Goal: Task Accomplishment & Management: Manage account settings

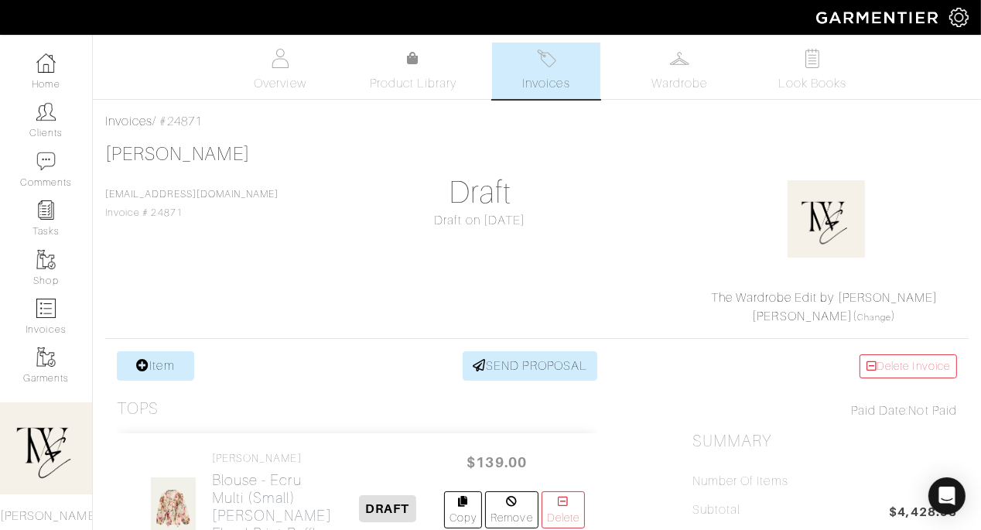
scroll to position [308, 0]
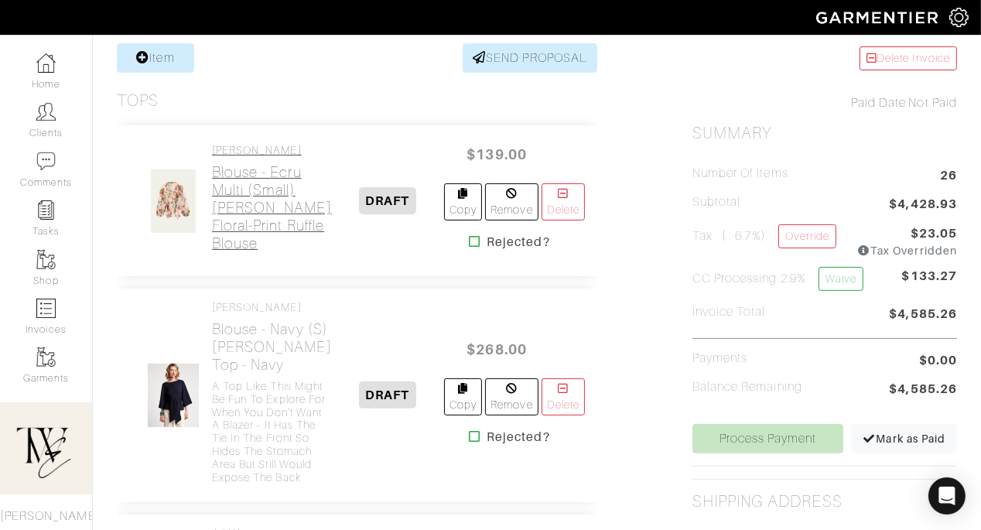
click at [228, 218] on h2 "Blouse - Ecru Multi (Small) Galen Floral-Print Ruffle Blouse" at bounding box center [272, 207] width 120 height 89
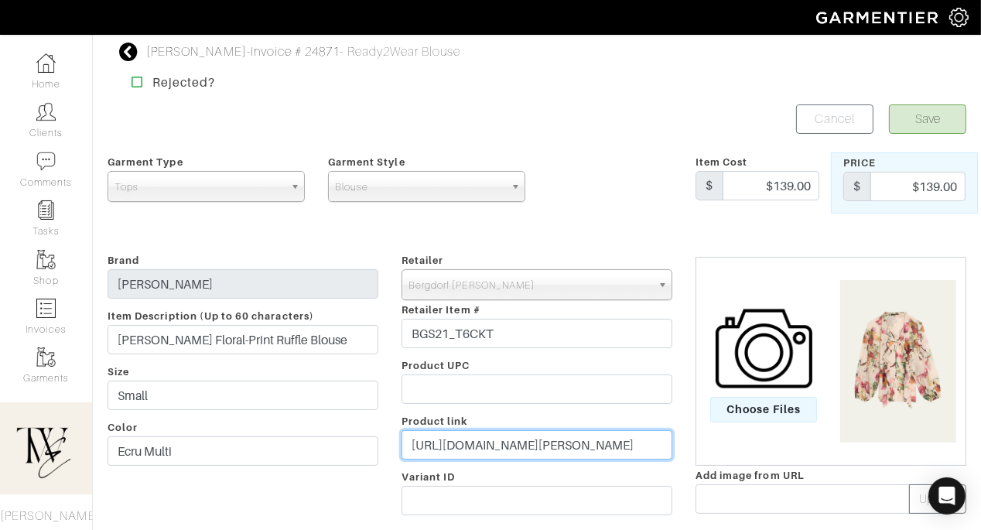
click at [577, 440] on input "https://www.bergdorfgoodman.com/p/kobi-halperin-galen-floral-print-ruffle-blous…" at bounding box center [537, 444] width 271 height 29
paste input "go.shopmy.us/p-27807200"
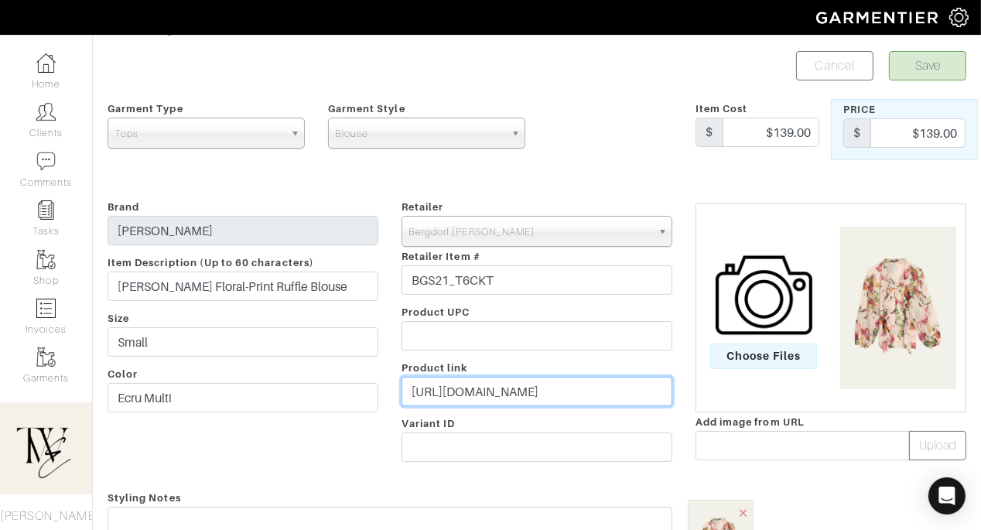
scroll to position [141, 0]
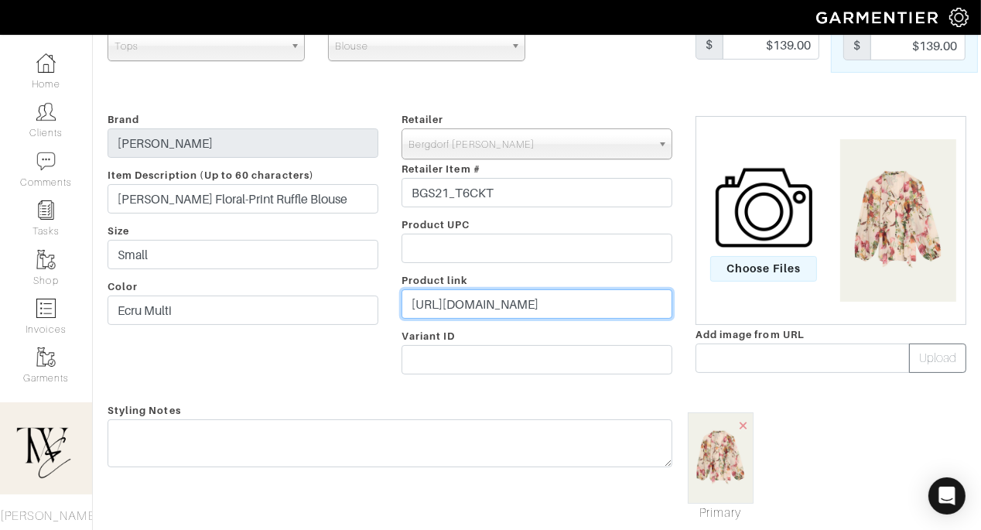
type input "https://go.shopmy.us/p-27807200"
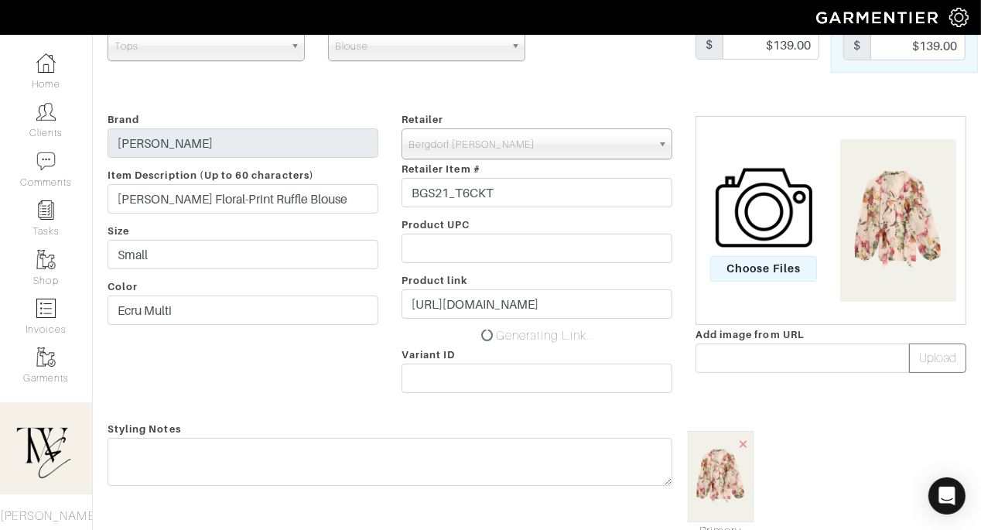
click at [567, 412] on form "Save Cancel Garment Type Tops Bottoms Dresses Jumpsuits Suiting Outerwear Shoes…" at bounding box center [537, 372] width 859 height 817
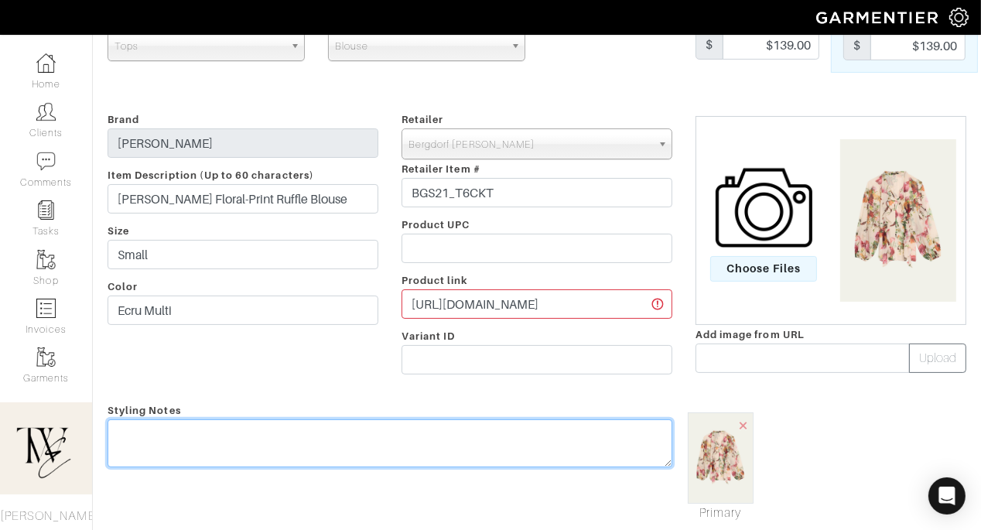
click at [557, 439] on textarea at bounding box center [390, 444] width 565 height 48
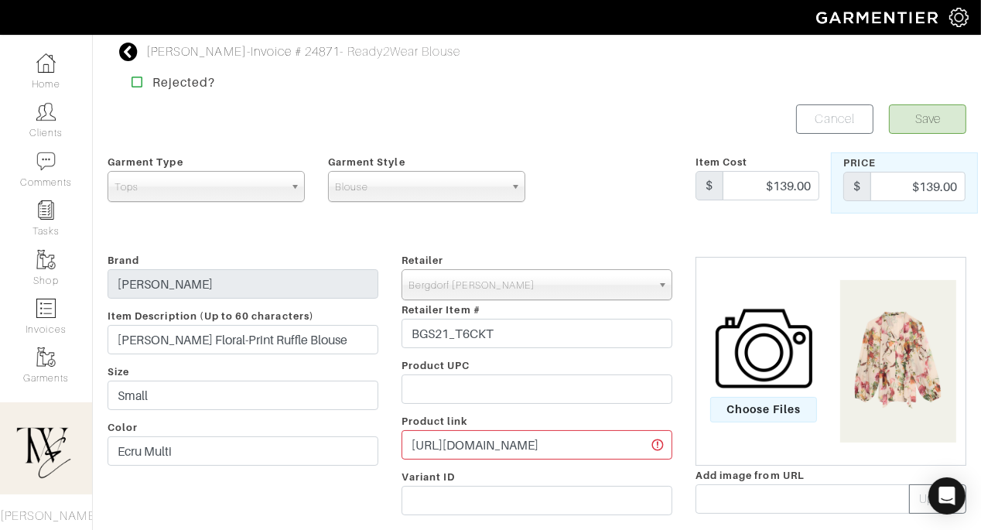
type textarea "Love this blouse for work to weekend!"
click at [940, 123] on button "Save" at bounding box center [927, 118] width 77 height 29
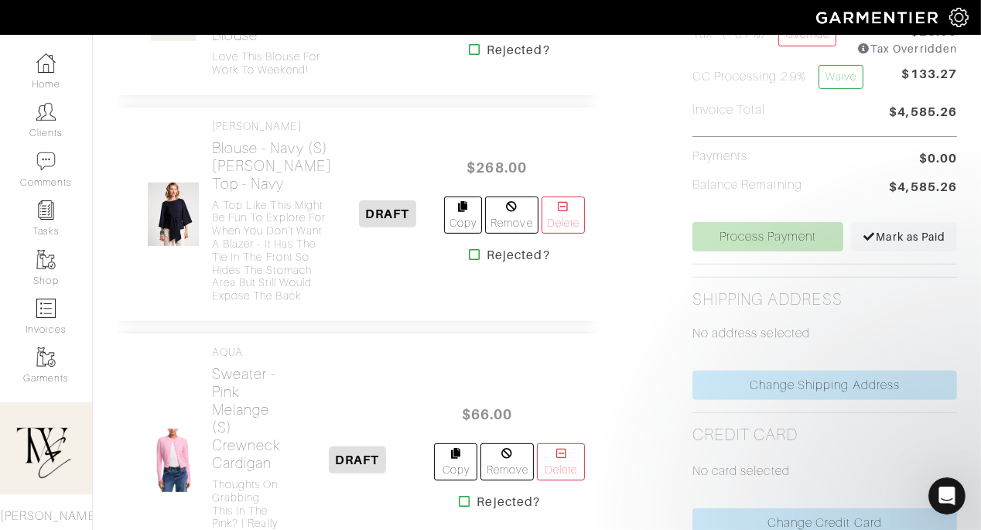
scroll to position [727, 0]
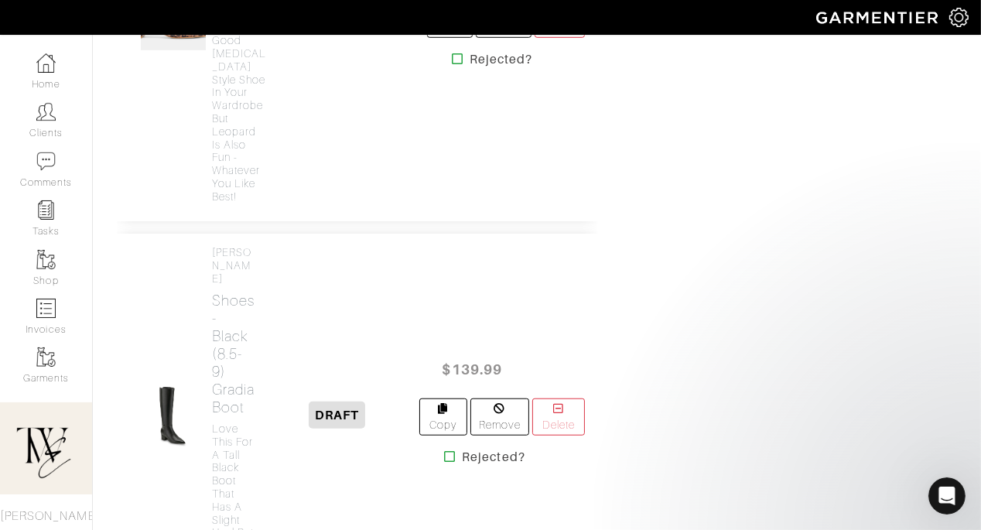
scroll to position [6394, 0]
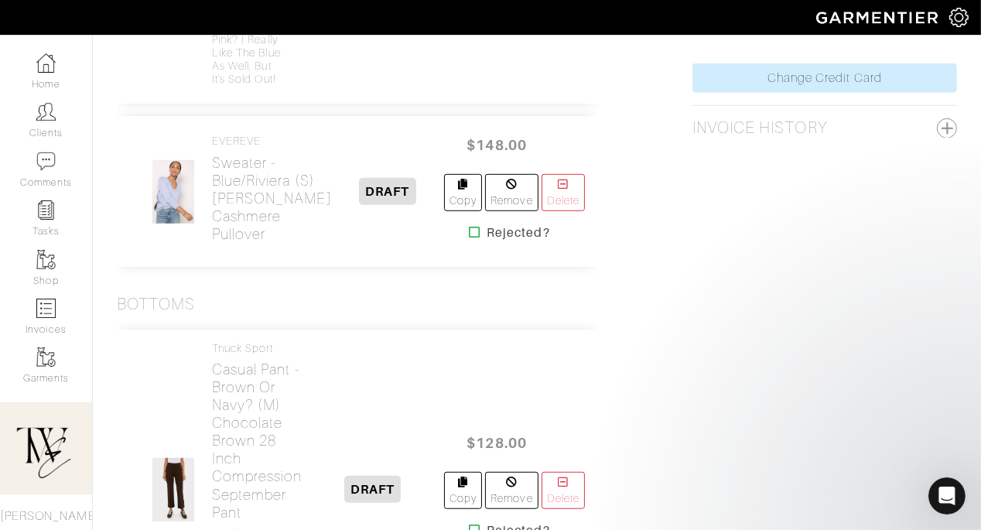
scroll to position [1037, 0]
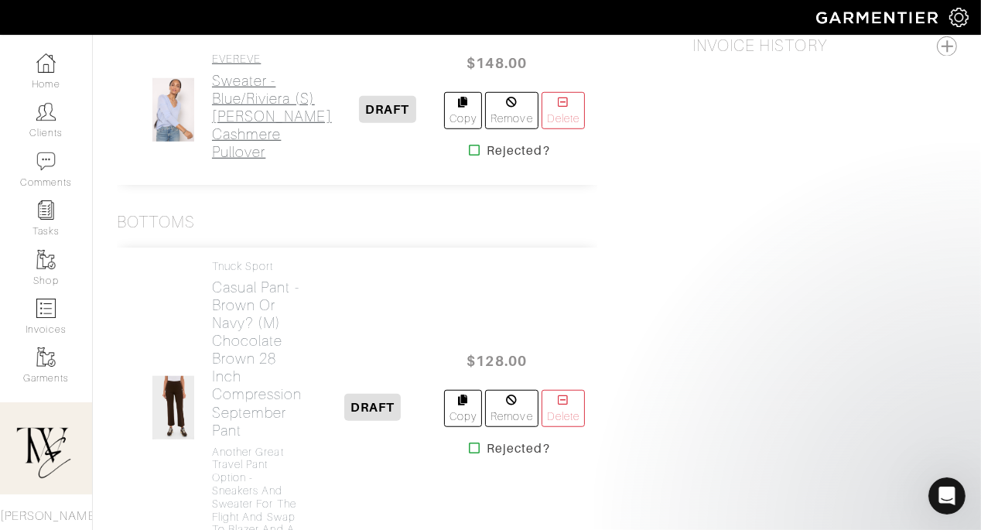
click at [259, 161] on h2 "Sweater - Blue/Riviera (S) Kate Vneck Cashmere Pullover" at bounding box center [272, 116] width 120 height 89
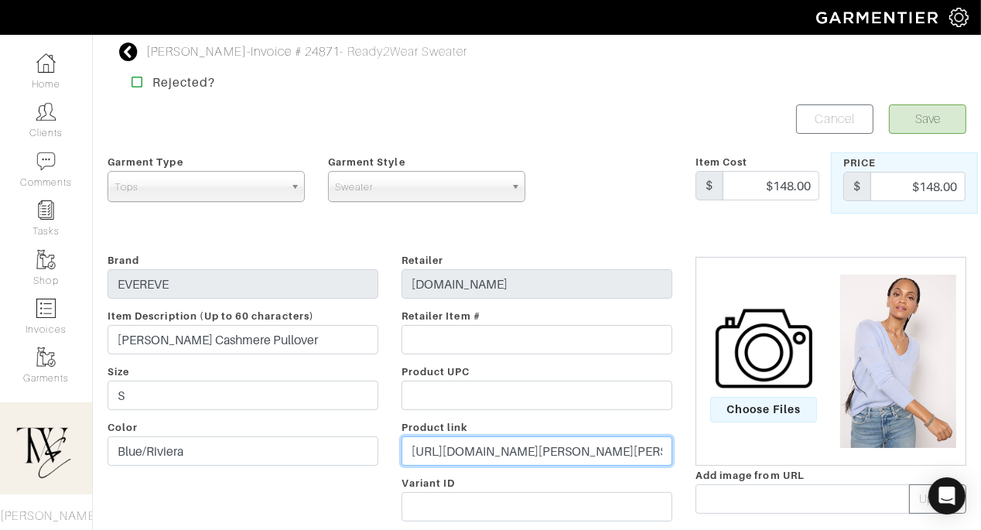
click at [481, 459] on input "https://evereve.com/products/kate-vneck-cashmere-pullover-blue-riviera?utm_sour…" at bounding box center [537, 451] width 271 height 29
paste input "go.shopmy.us/p-27808019"
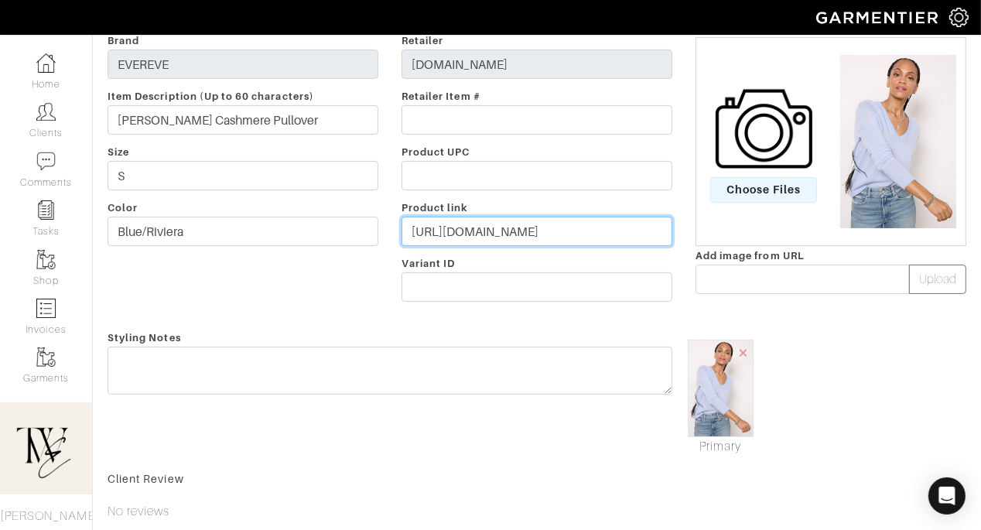
type input "https://go.shopmy.us/p-27808019"
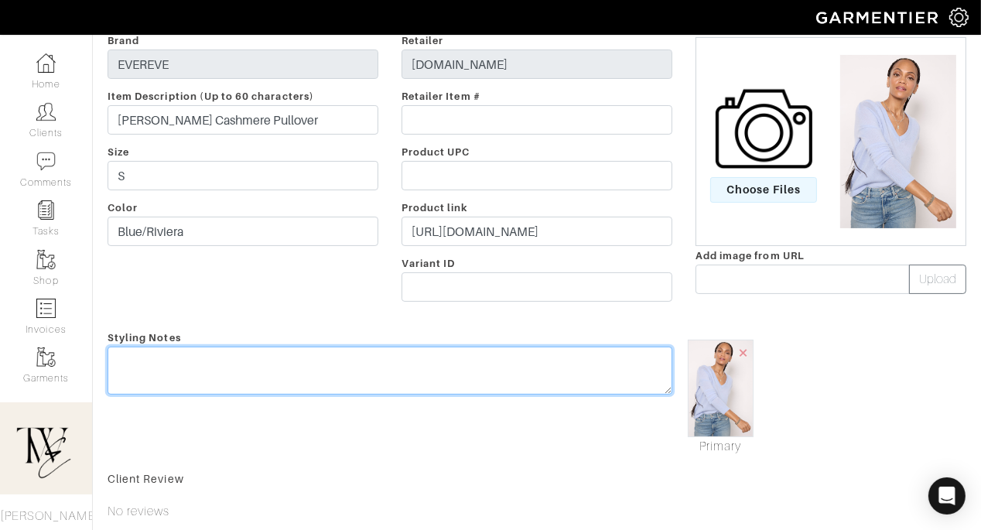
click at [475, 378] on textarea at bounding box center [390, 371] width 565 height 48
type textarea "t"
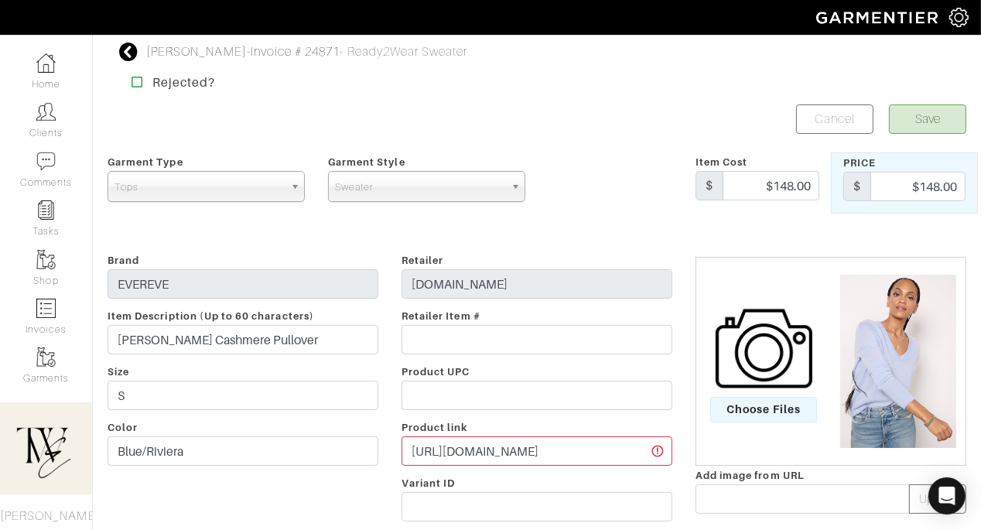
type textarea "This is optional! I thought the color was pretty for Fall"
click at [919, 125] on button "Save" at bounding box center [927, 118] width 77 height 29
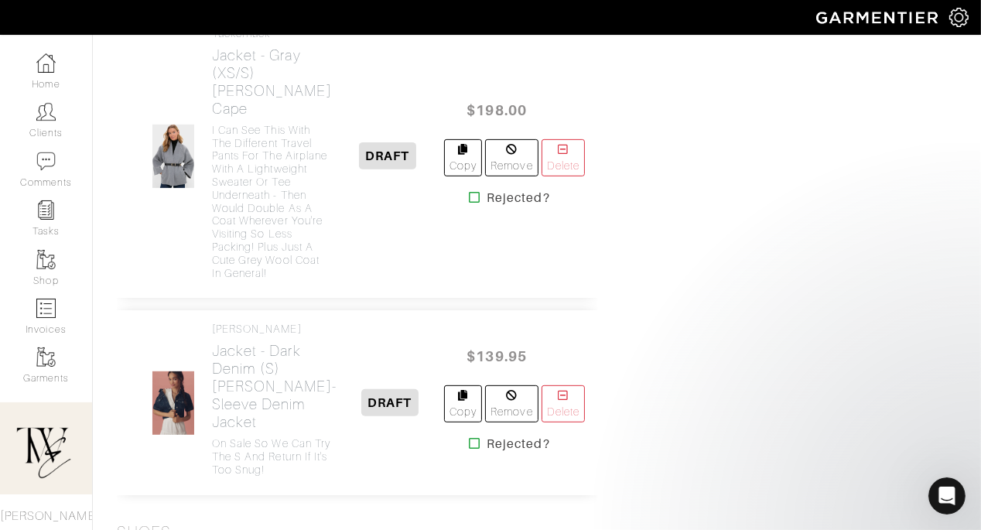
scroll to position [5917, 0]
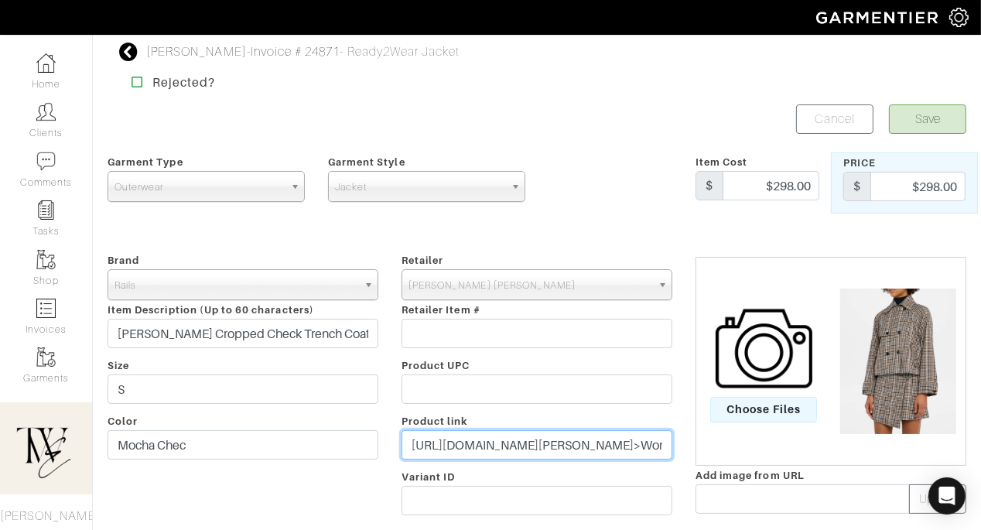
click at [457, 443] on input "[URL][DOMAIN_NAME][PERSON_NAME]>Women's+Outerwear&ranMID=25003&ranEAID=8yaPBDQV…" at bounding box center [537, 444] width 271 height 29
click at [457, 443] on input "https://www.neimanmarcus.com/p/rails-jett-cropped-check-trench-coat-prod2845100…" at bounding box center [537, 444] width 271 height 29
paste input "go.shopmy.us/p-27808111"
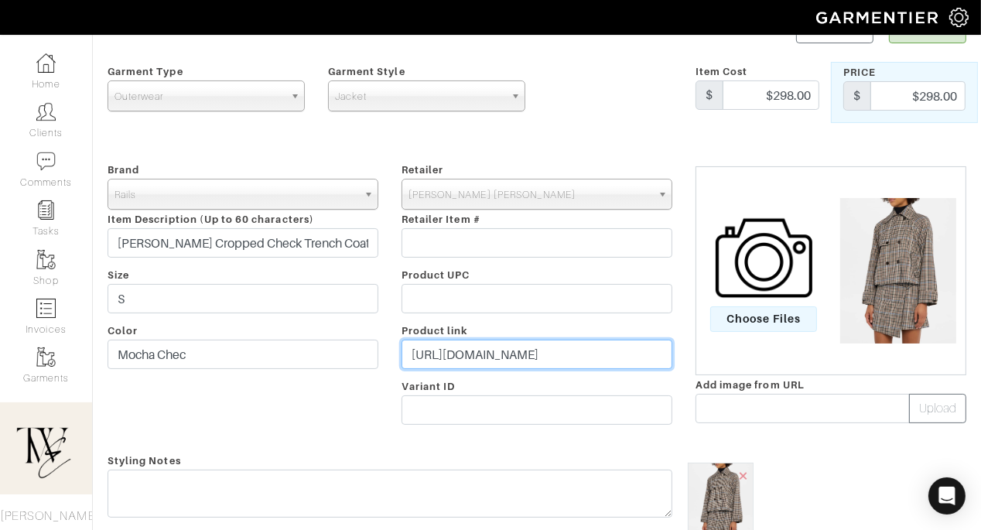
scroll to position [160, 0]
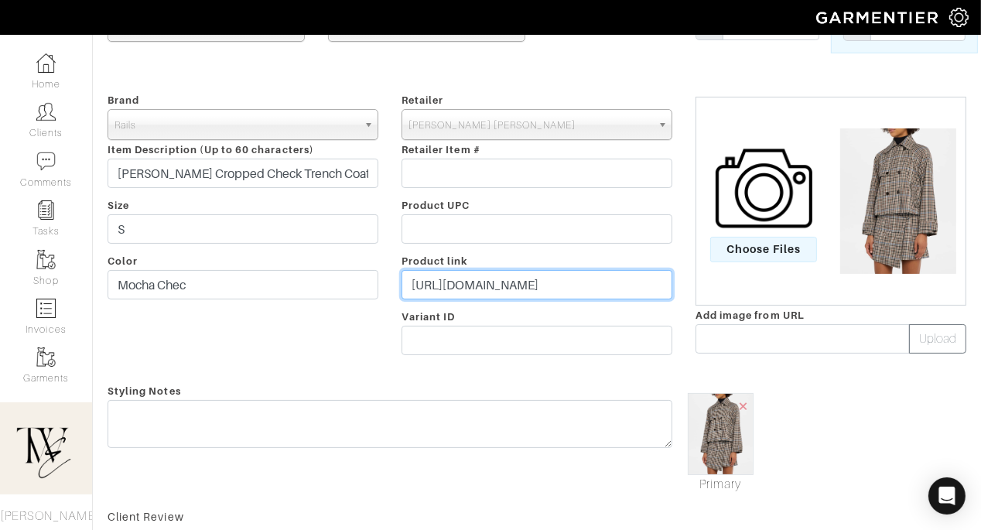
type input "https://go.shopmy.us/p-27808111"
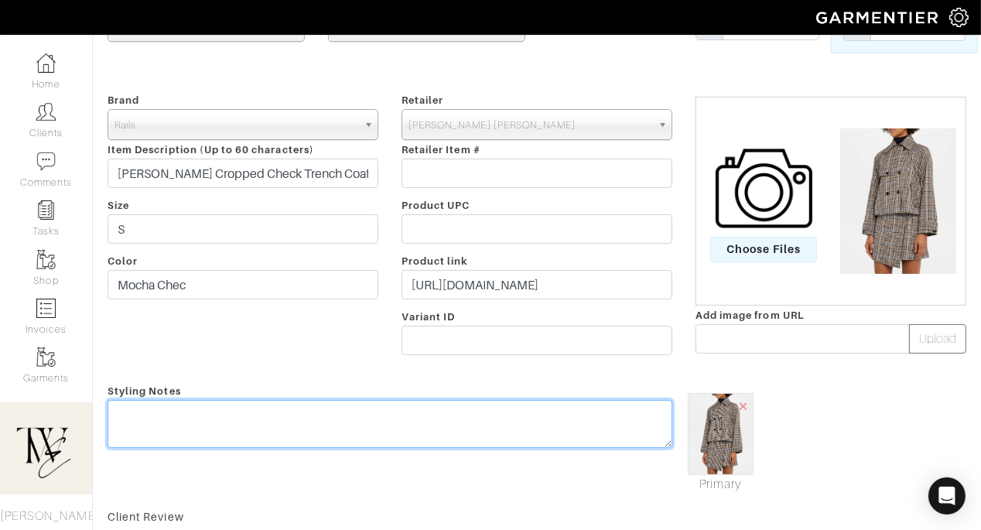
click at [450, 429] on textarea at bounding box center [390, 424] width 565 height 48
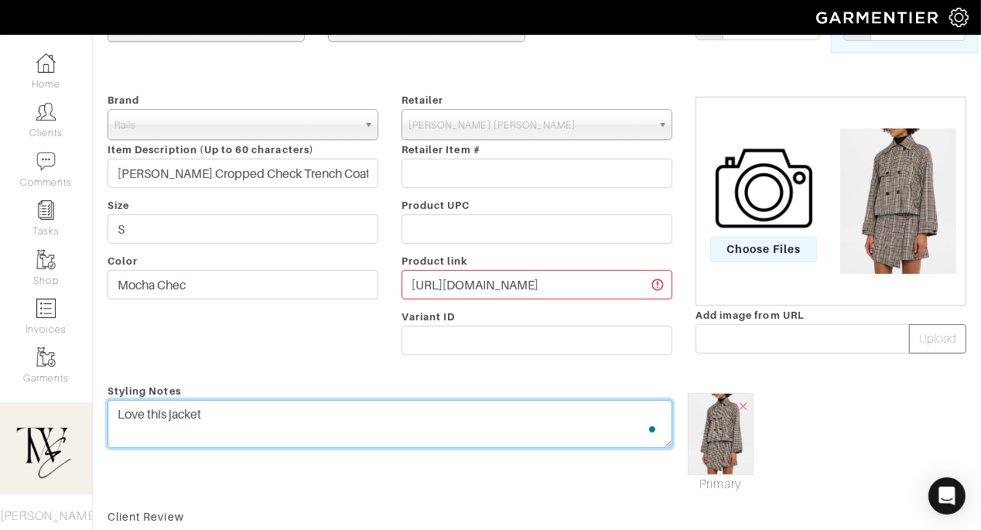
scroll to position [0, 0]
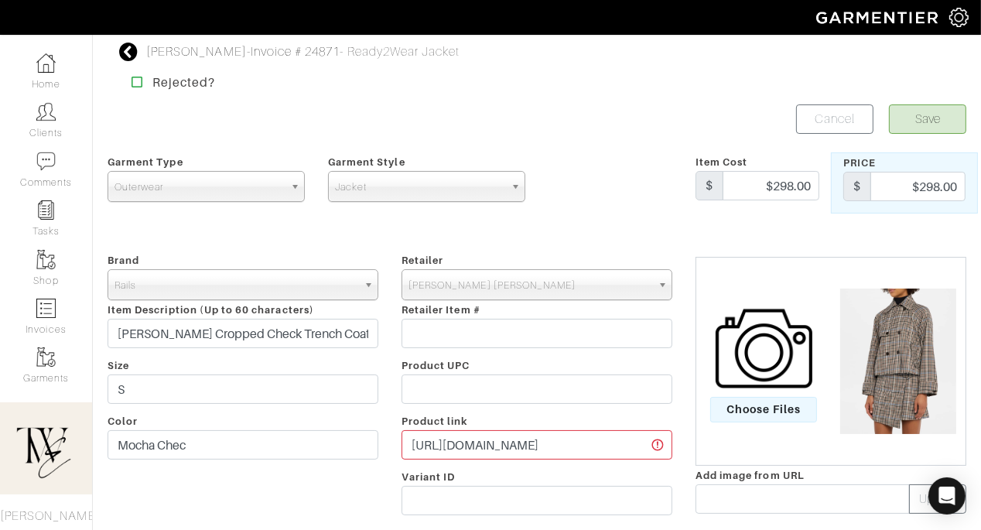
type textarea "Love this jacket"
click at [925, 111] on button "Save" at bounding box center [927, 118] width 77 height 29
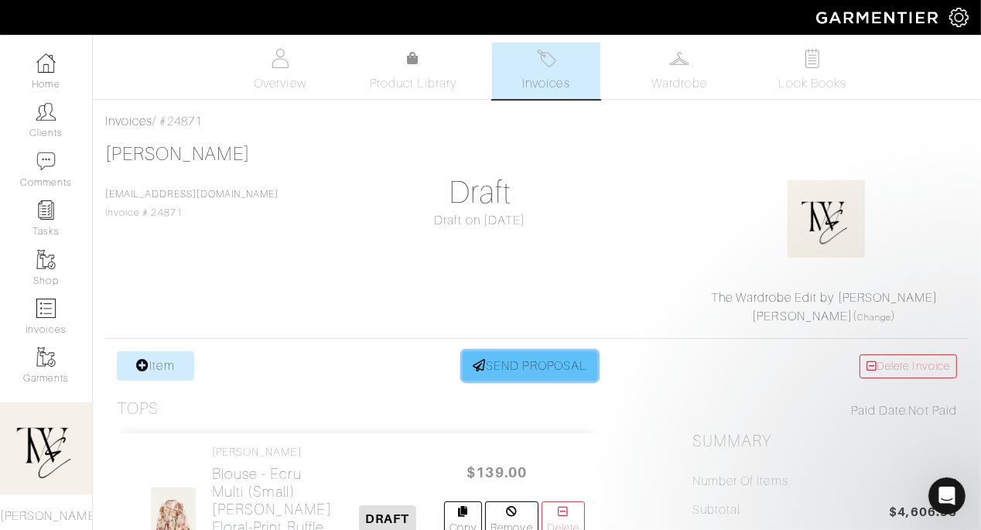
click at [497, 362] on link "SEND PROPOSAL" at bounding box center [530, 365] width 135 height 29
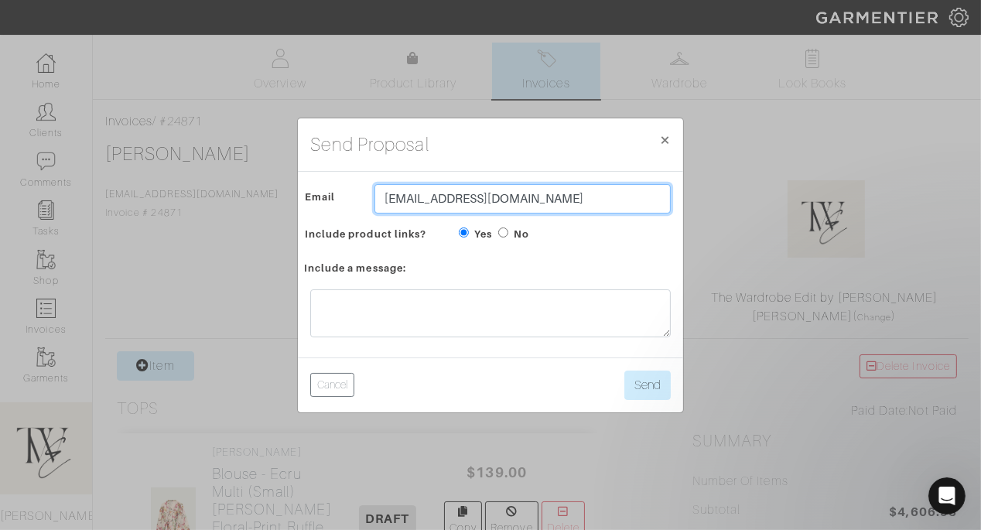
click at [460, 200] on input "[EMAIL_ADDRESS][DOMAIN_NAME]" at bounding box center [523, 198] width 296 height 29
type input "twebyregan@gmail.com"
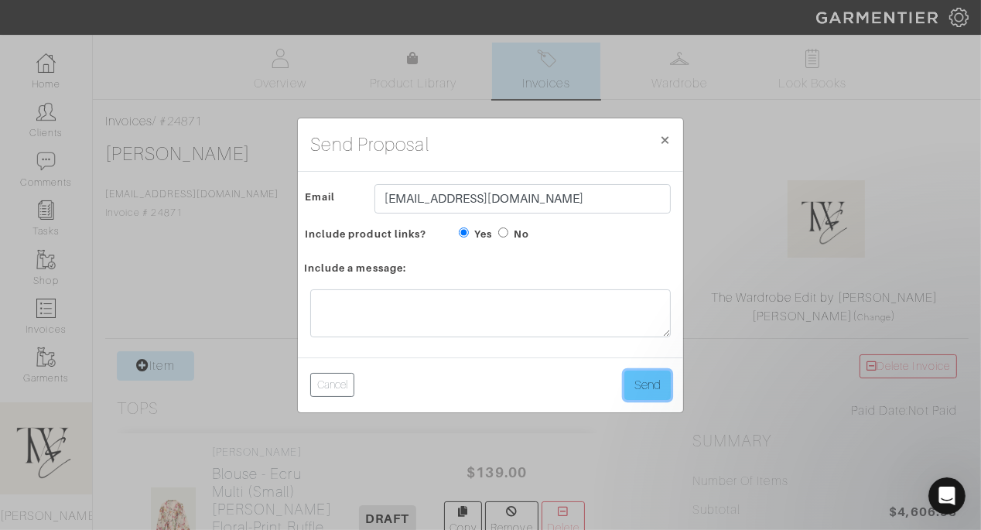
click at [649, 384] on button "Send" at bounding box center [648, 385] width 46 height 29
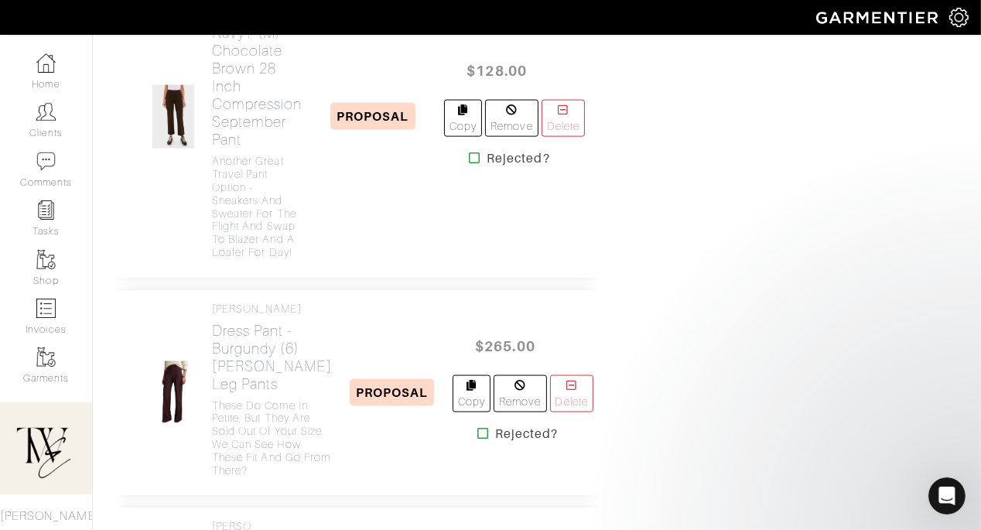
scroll to position [2077, 0]
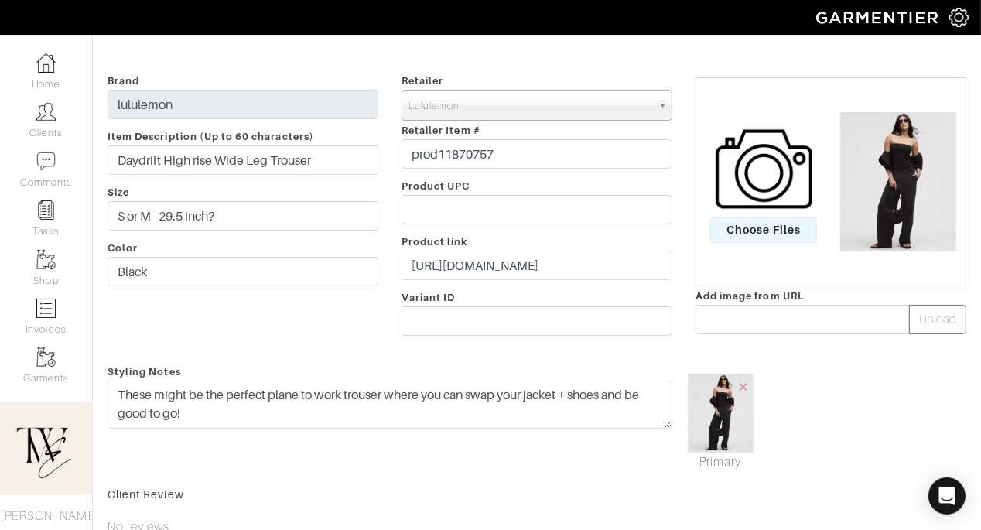
scroll to position [325, 0]
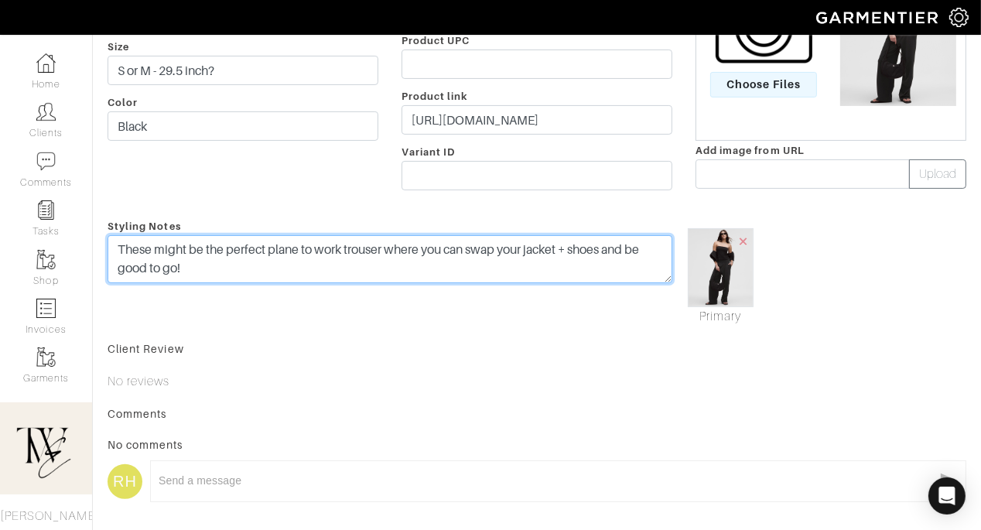
click at [379, 279] on textarea "These might be the perfect plane to work trouser where you can swap your jacket…" at bounding box center [390, 259] width 565 height 48
drag, startPoint x: 186, startPoint y: 269, endPoint x: 365, endPoint y: 290, distance: 180.9
click at [365, 290] on div "Styling Notes These might be the perfect plane to work trouser where you can sw…" at bounding box center [390, 271] width 588 height 109
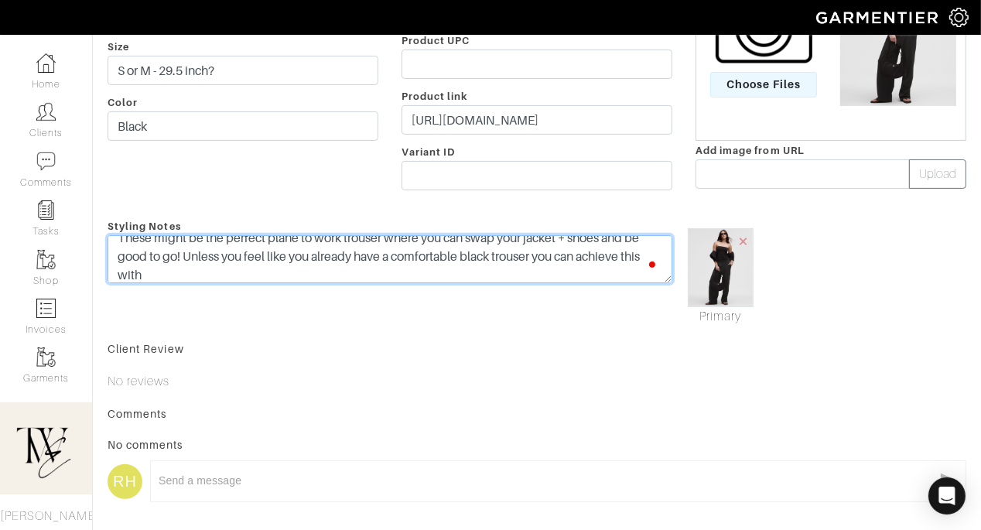
scroll to position [0, 0]
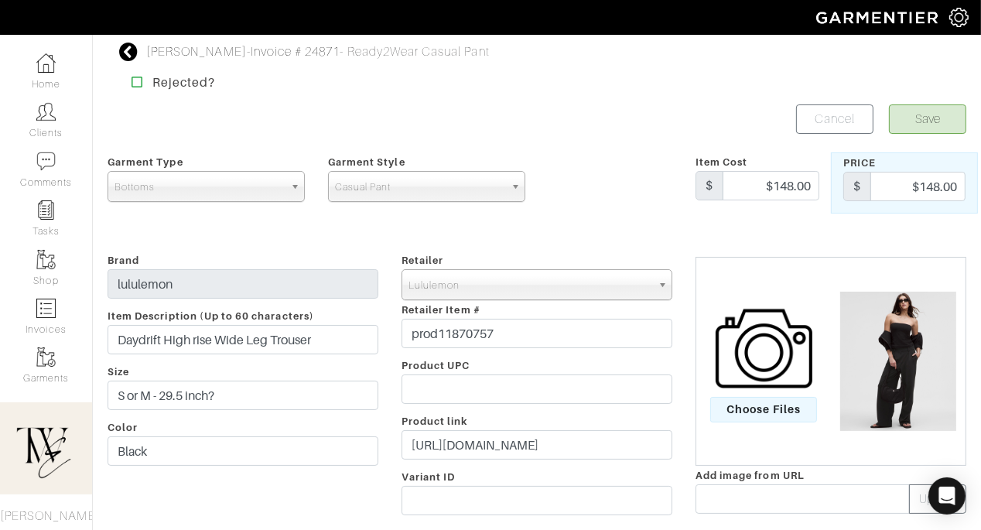
type textarea "These might be the perfect plane to work trouser where you can swap your jacket…"
click at [917, 131] on button "Save" at bounding box center [927, 118] width 77 height 29
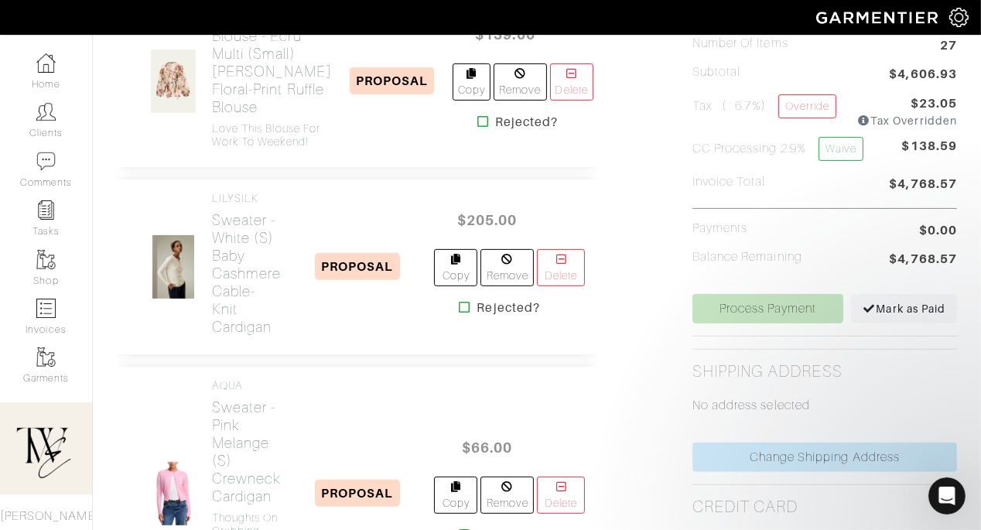
scroll to position [756, 0]
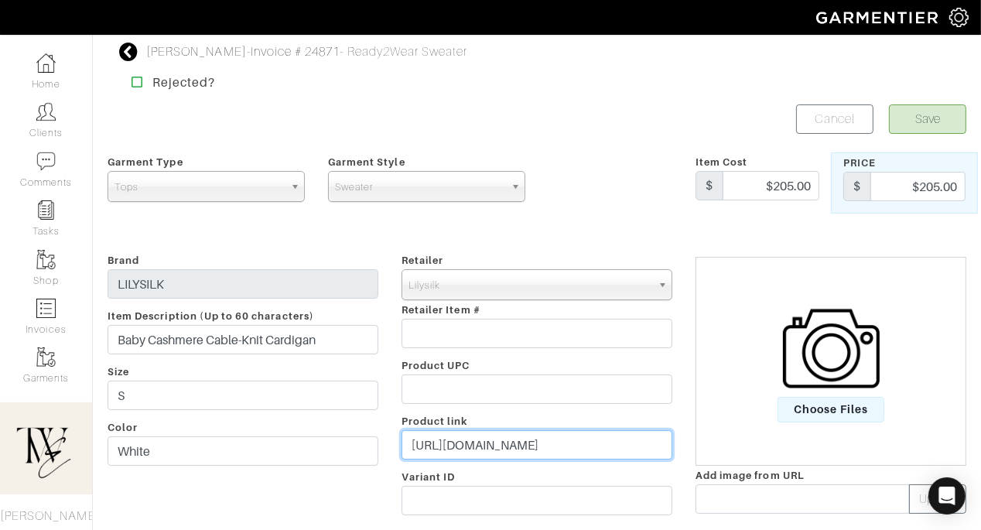
click at [462, 452] on input "[URL][DOMAIN_NAME]" at bounding box center [537, 444] width 271 height 29
paste input "[DOMAIN_NAME][URL]"
type input "[URL][DOMAIN_NAME]"
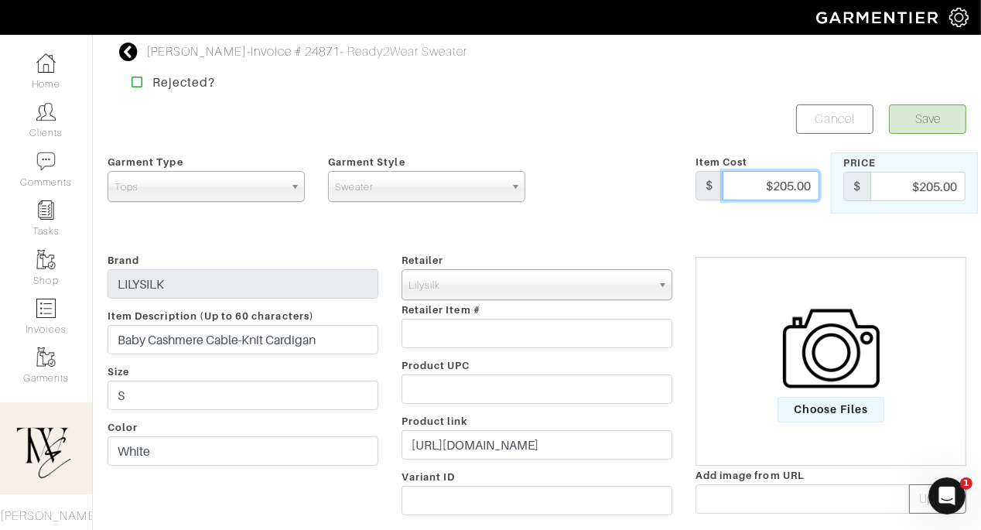
click at [746, 196] on input "$205.00" at bounding box center [771, 185] width 97 height 29
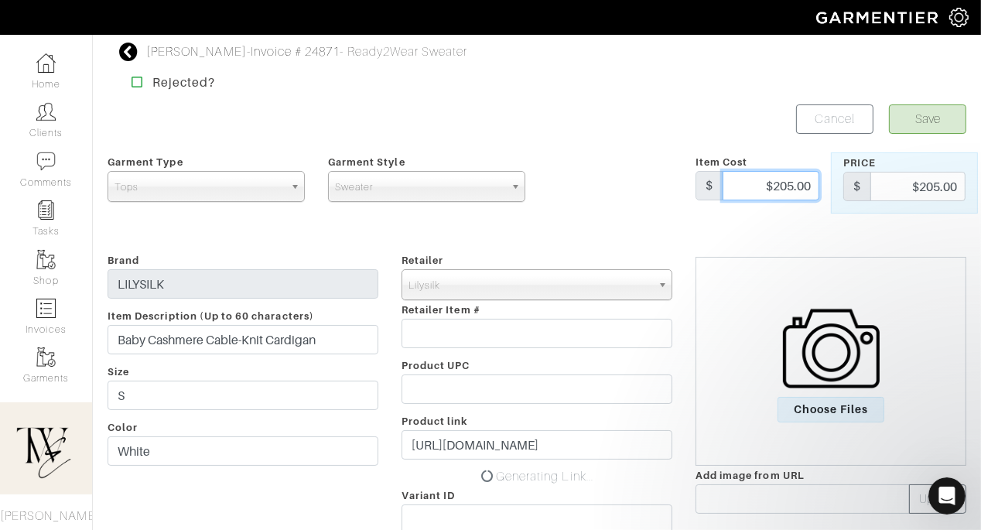
click at [746, 196] on input "$205.00" at bounding box center [771, 185] width 97 height 29
type input "$128"
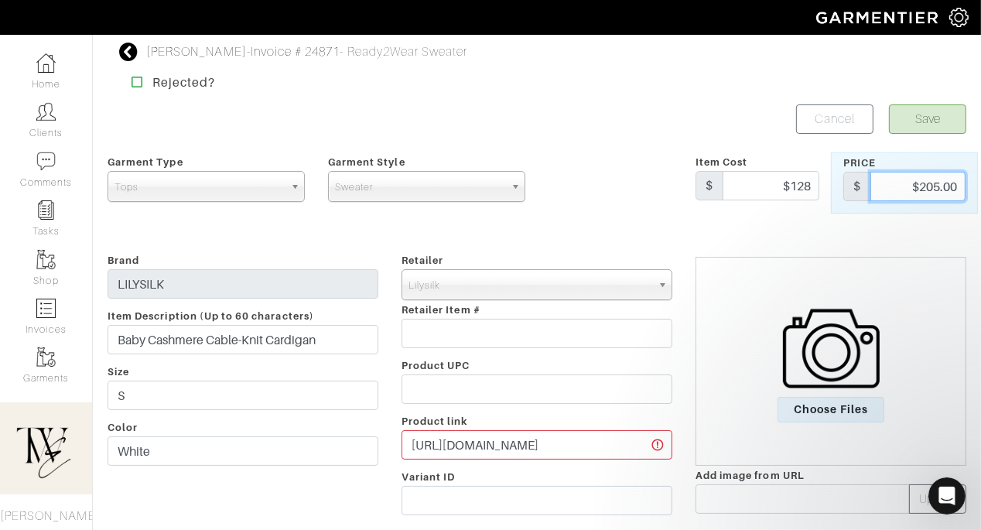
click at [912, 184] on input "$205.00" at bounding box center [918, 186] width 95 height 29
type input "128"
click at [653, 177] on div at bounding box center [610, 182] width 147 height 61
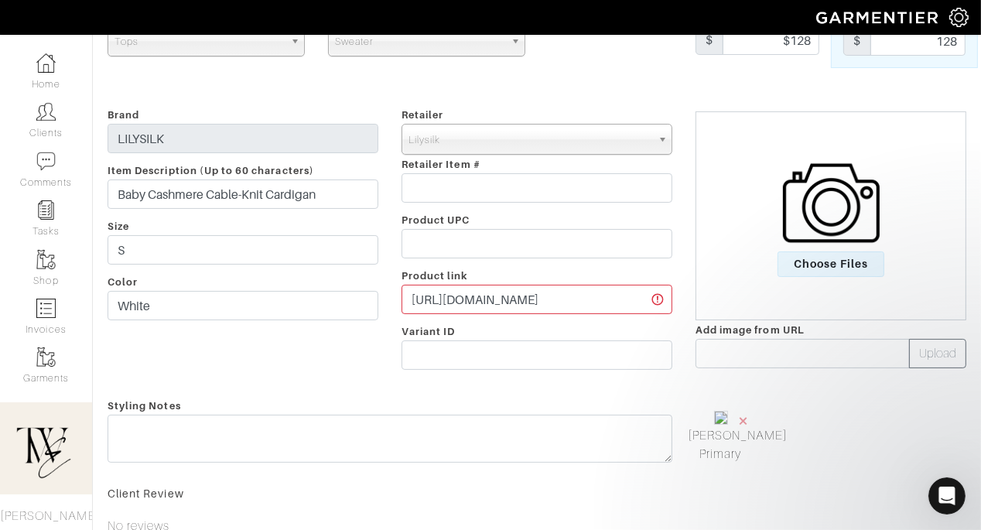
scroll to position [324, 0]
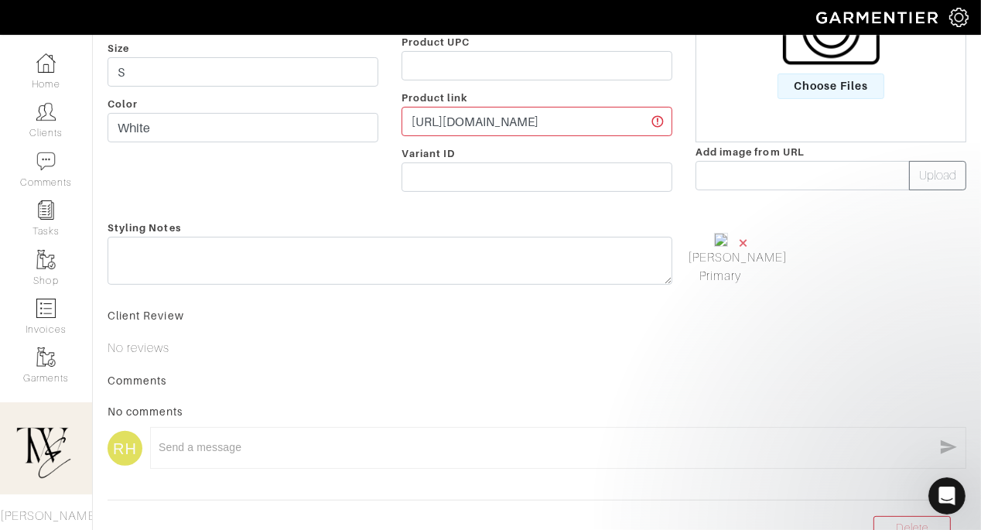
click at [745, 236] on span "×" at bounding box center [744, 242] width 12 height 21
click at [932, 176] on button "Upload" at bounding box center [937, 175] width 57 height 29
click at [922, 177] on button "Upload" at bounding box center [937, 175] width 57 height 29
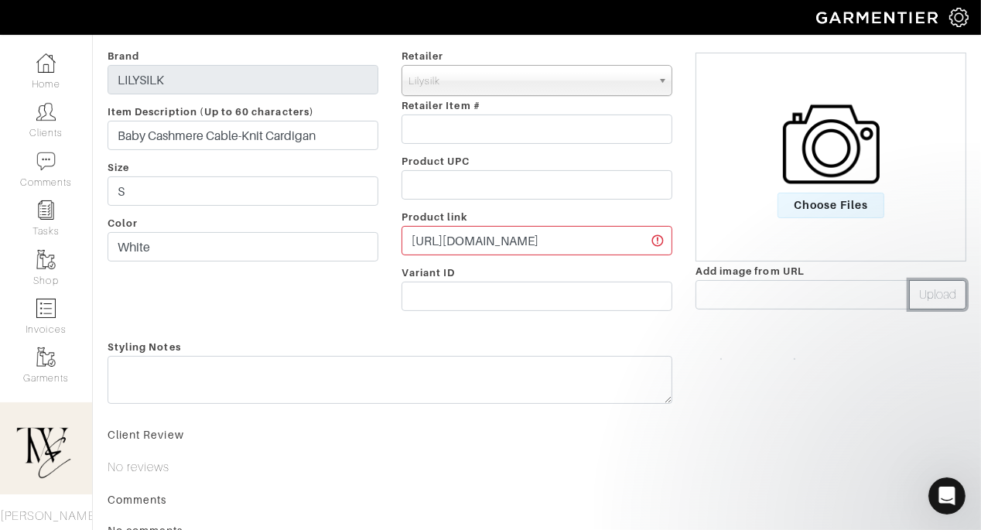
scroll to position [19, 0]
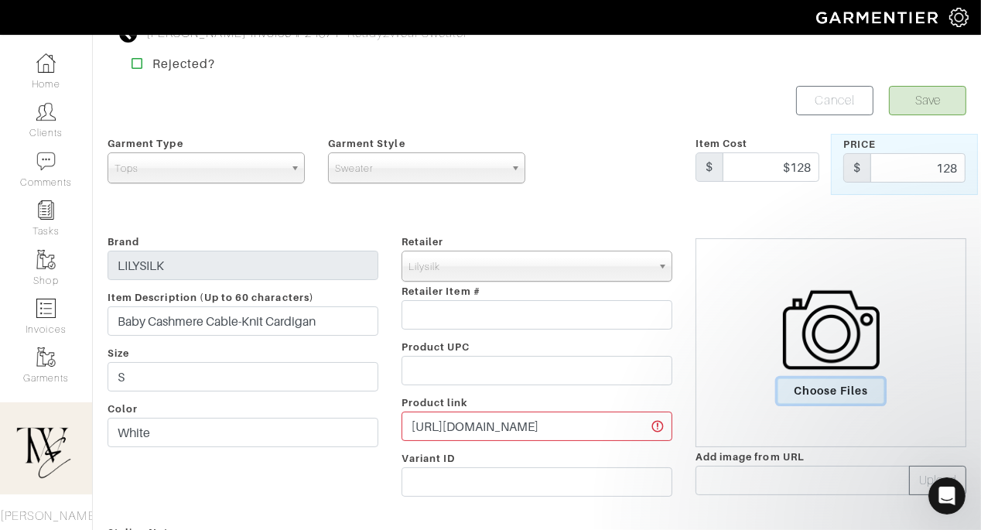
click at [840, 402] on span "Choose Files" at bounding box center [832, 391] width 108 height 26
click at [0, 0] on input "Choose Files" at bounding box center [0, 0] width 0 height 0
click at [923, 106] on button "Save" at bounding box center [927, 100] width 77 height 29
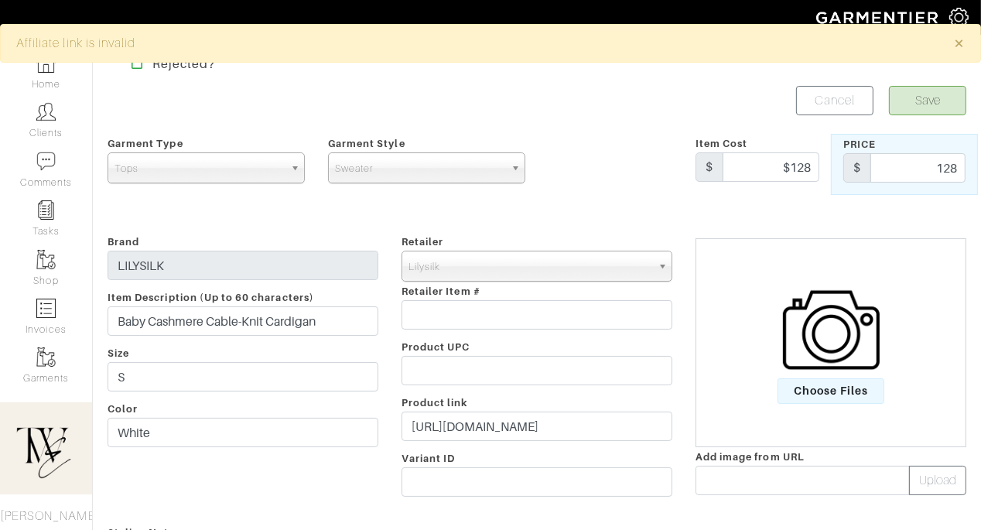
scroll to position [22, 0]
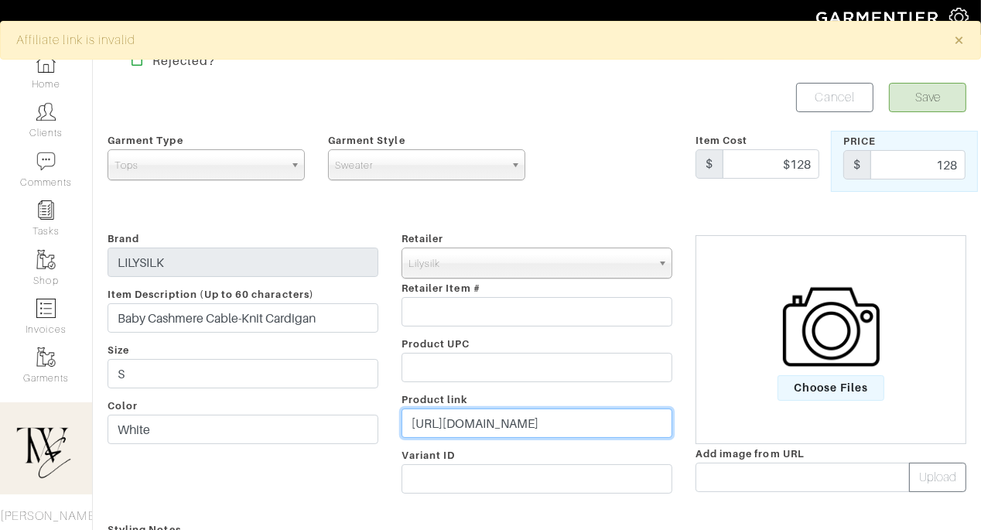
click at [524, 417] on input "https://go.shopmy.us/p-27809021" at bounding box center [537, 423] width 271 height 29
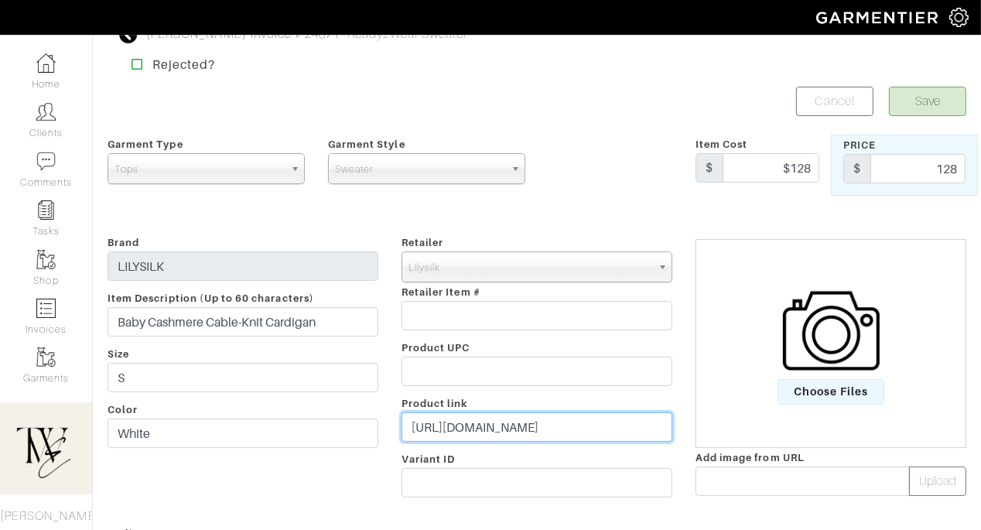
scroll to position [0, 0]
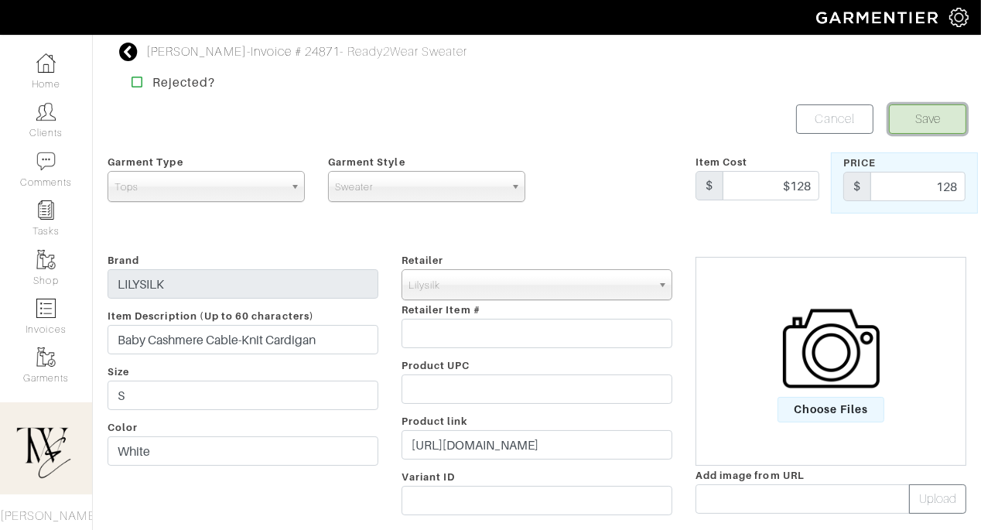
click at [929, 127] on button "Save" at bounding box center [927, 118] width 77 height 29
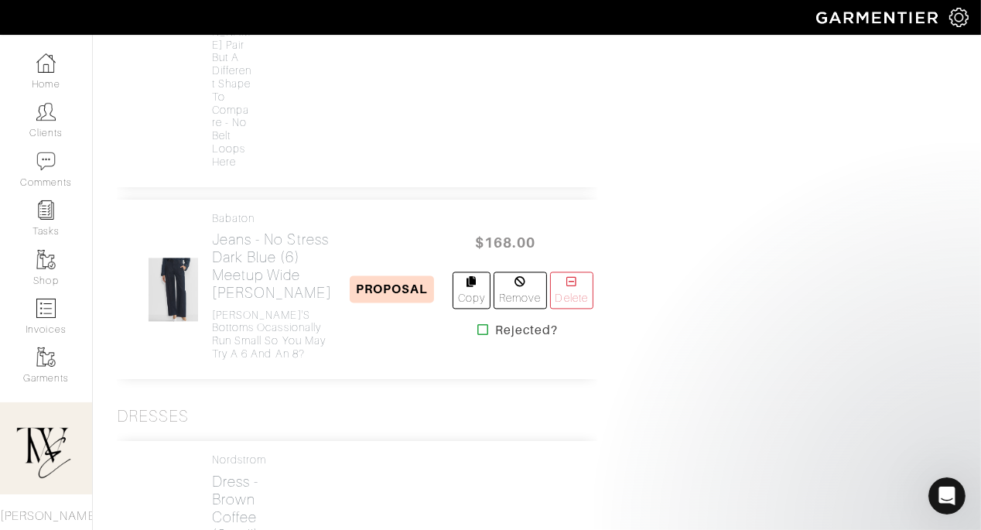
scroll to position [2706, 0]
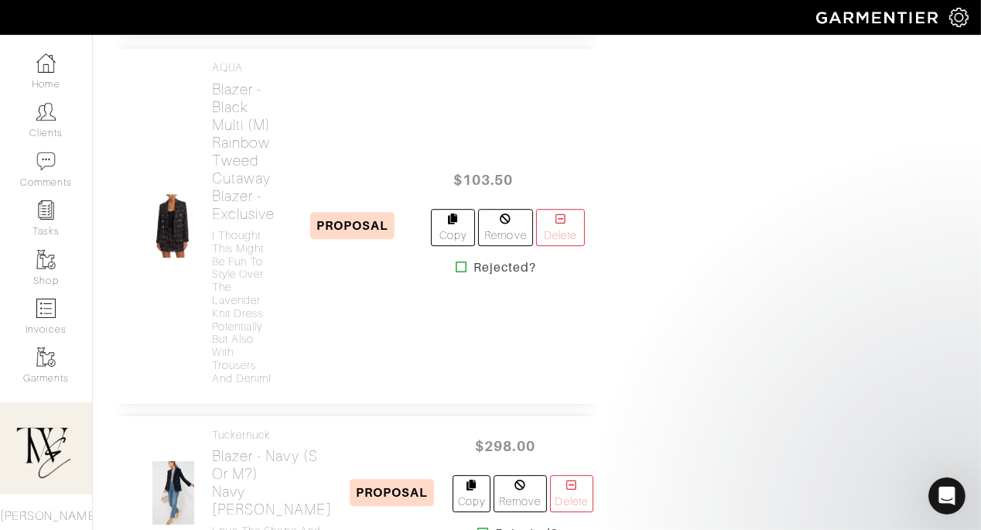
scroll to position [3969, 0]
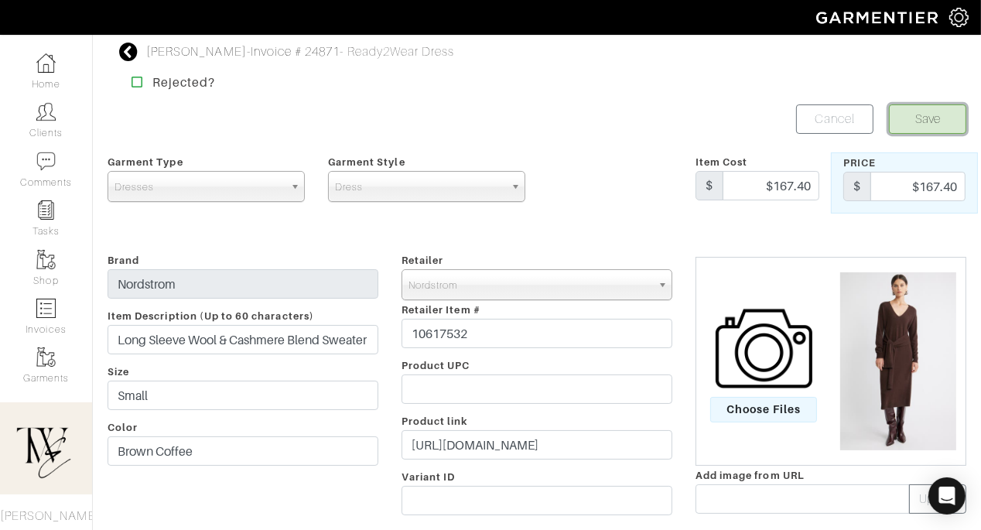
click at [922, 120] on button "Save" at bounding box center [927, 118] width 77 height 29
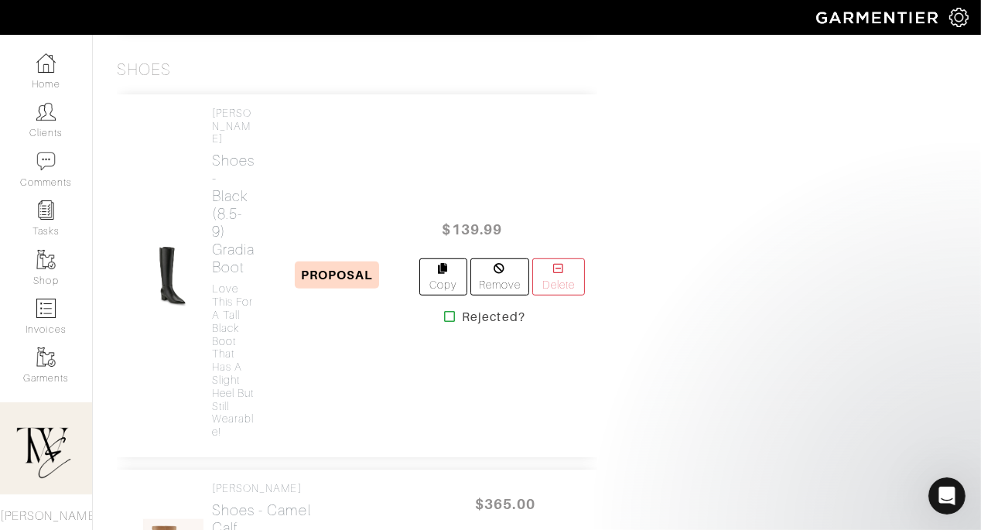
scroll to position [6430, 0]
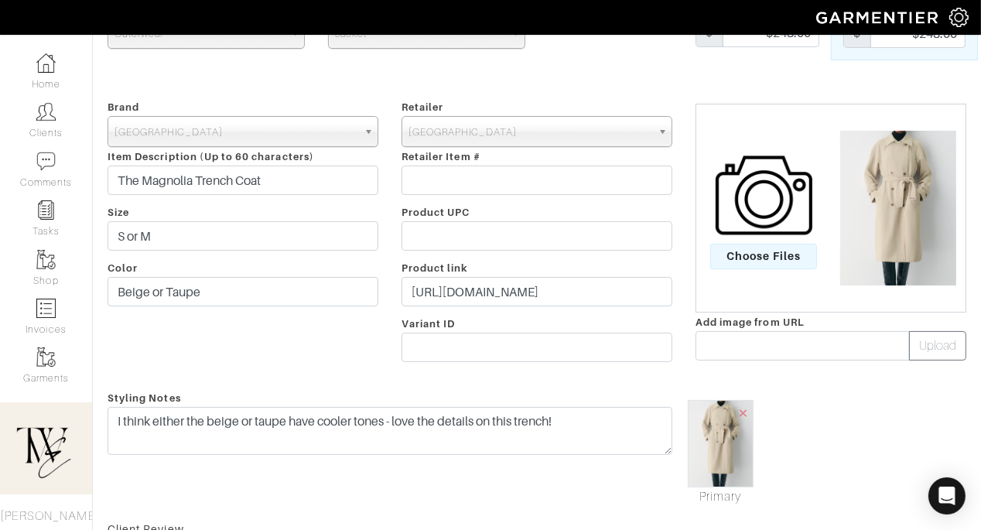
scroll to position [420, 0]
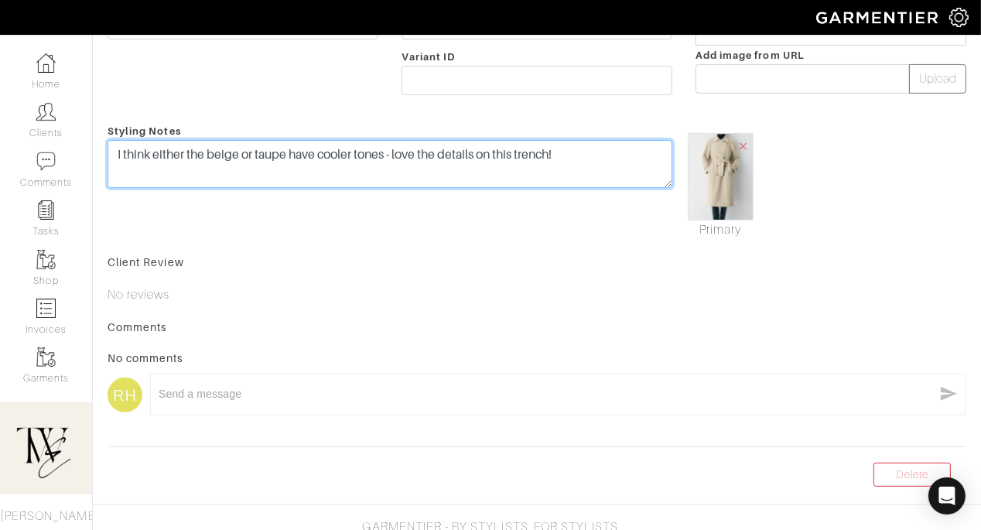
click at [590, 146] on textarea "I think either the beige or taupe have cooler tones - love the details on this …" at bounding box center [390, 164] width 565 height 48
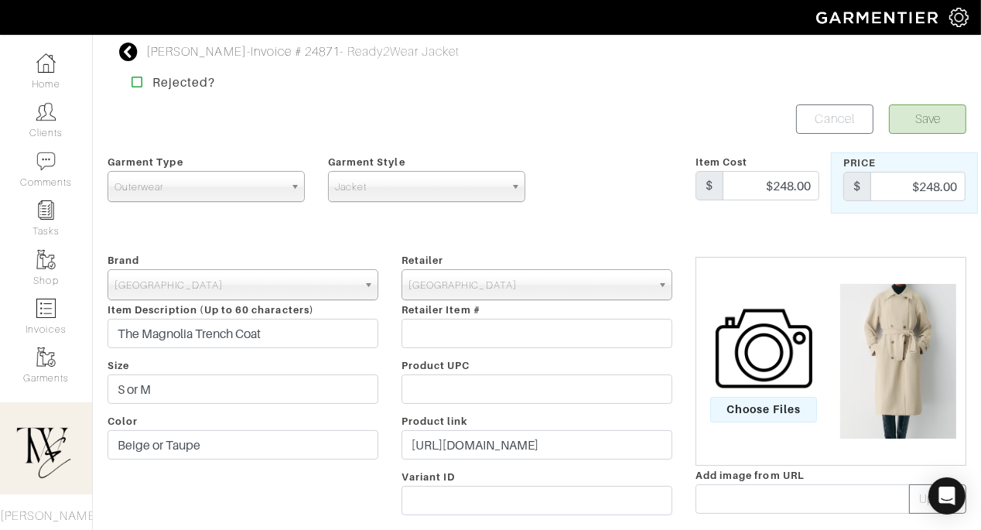
type textarea "I think either the beige or taupe have cooler tones - love the details on this …"
click at [935, 135] on form "Save Cancel Garment Type Tops Bottoms Dresses Jumpsuits Suiting Outerwear Shoes…" at bounding box center [537, 501] width 859 height 794
click at [935, 114] on button "Save" at bounding box center [927, 118] width 77 height 29
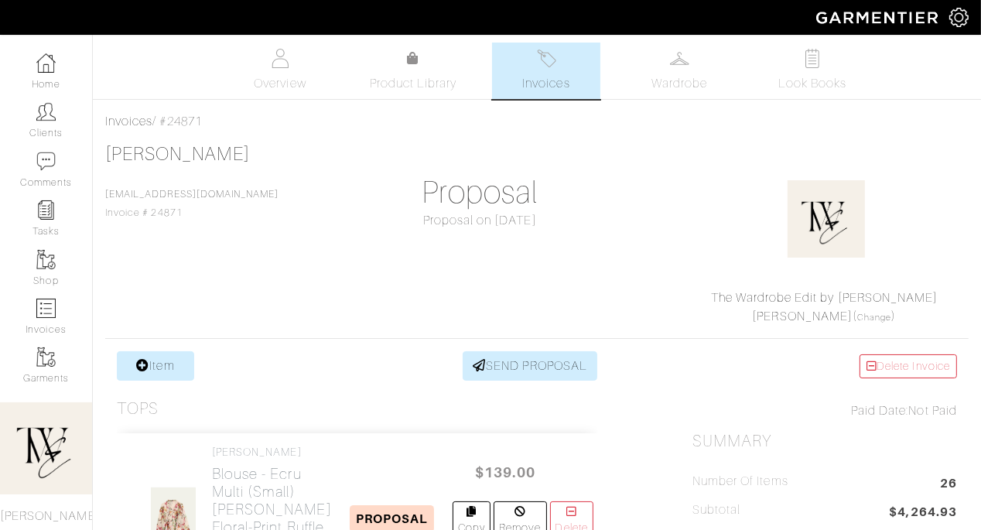
click at [499, 369] on link "SEND PROPOSAL" at bounding box center [530, 365] width 135 height 29
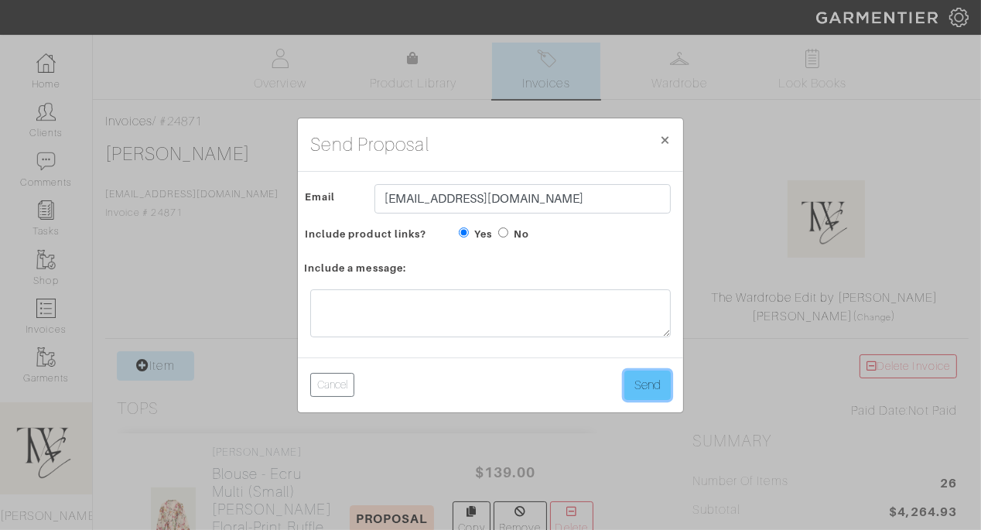
click at [657, 392] on button "Send" at bounding box center [648, 385] width 46 height 29
